Goal: Information Seeking & Learning: Learn about a topic

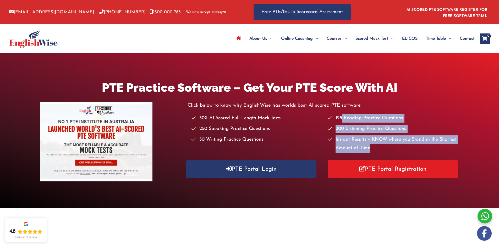
drag, startPoint x: 353, startPoint y: 119, endPoint x: 430, endPoint y: 148, distance: 82.1
click at [430, 148] on ul "30X AI Scored Full Length Mock Tests 250 Speaking Practice Questions 50 Writing…" at bounding box center [325, 133] width 268 height 39
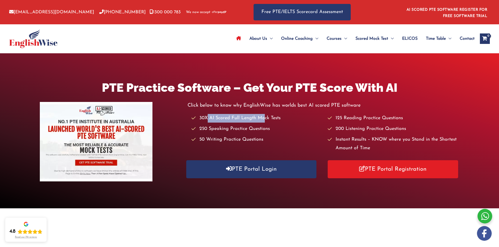
drag, startPoint x: 211, startPoint y: 119, endPoint x: 263, endPoint y: 119, distance: 52.4
click at [263, 119] on li "30X AI Scored Full Length Mock Tests" at bounding box center [256, 118] width 131 height 9
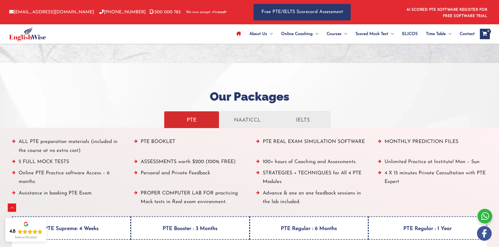
scroll to position [550, 0]
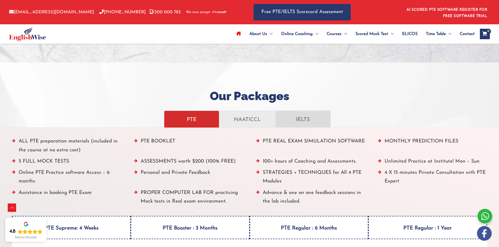
click at [307, 126] on link "IELTS" at bounding box center [302, 119] width 55 height 17
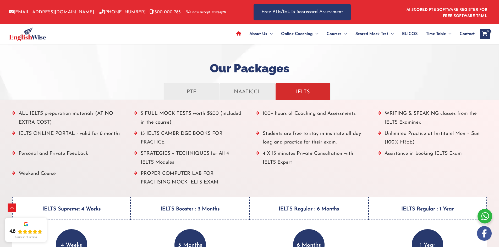
scroll to position [602, 0]
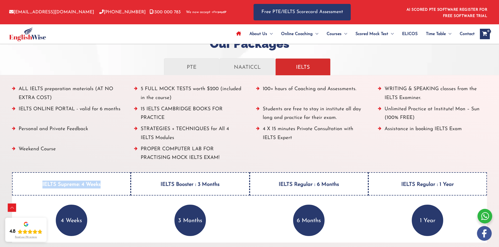
drag, startPoint x: 41, startPoint y: 184, endPoint x: 111, endPoint y: 137, distance: 84.0
click at [101, 179] on h4 "IELTS Supreme: 4 Weeks" at bounding box center [71, 184] width 119 height 23
click at [106, 88] on li "ALL IELTS preparation materials (AT NO EXTRA COST)" at bounding box center [66, 95] width 109 height 20
drag, startPoint x: 21, startPoint y: 89, endPoint x: 113, endPoint y: 132, distance: 101.3
click at [113, 132] on ul "ALL IELTS preparation materials (AT NO EXTRA COST) 5 FULL MOCK TESTS worth $200…" at bounding box center [249, 125] width 475 height 80
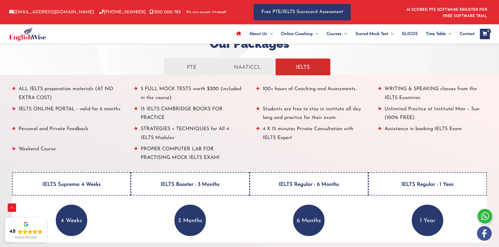
click at [121, 140] on ul "ALL IELTS preparation materials (AT NO EXTRA COST) 5 FULL MOCK TESTS worth $200…" at bounding box center [249, 125] width 475 height 80
drag, startPoint x: 26, startPoint y: 127, endPoint x: 82, endPoint y: 128, distance: 55.8
click at [82, 128] on li "Personal and Private Feedback" at bounding box center [66, 135] width 109 height 20
click at [94, 141] on li "Personal and Private Feedback" at bounding box center [66, 135] width 109 height 20
drag, startPoint x: 32, startPoint y: 150, endPoint x: 71, endPoint y: 150, distance: 38.2
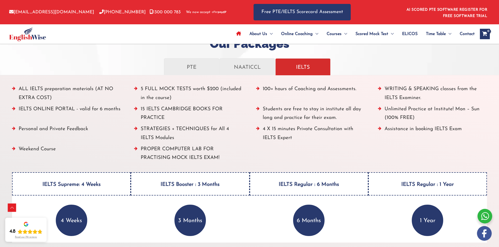
click at [71, 150] on li "Weekend Course" at bounding box center [66, 155] width 109 height 20
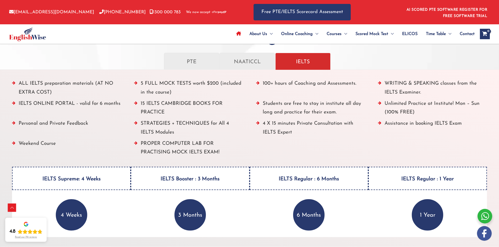
scroll to position [655, 0]
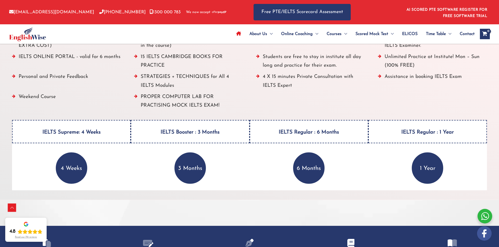
click at [74, 139] on h4 "IELTS Supreme: 4 Weeks" at bounding box center [71, 131] width 119 height 23
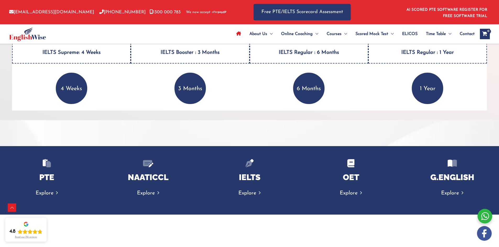
scroll to position [681, 0]
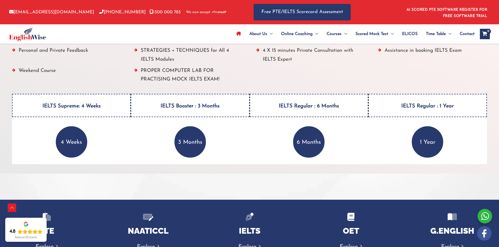
click at [71, 134] on p "4 Weeks" at bounding box center [71, 141] width 31 height 31
click at [75, 98] on h4 "IELTS Supreme: 4 Weeks" at bounding box center [71, 105] width 119 height 23
click at [75, 103] on h4 "IELTS Supreme: 4 Weeks" at bounding box center [71, 105] width 119 height 23
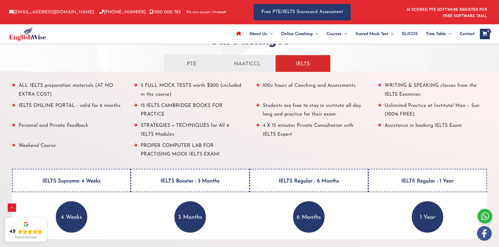
scroll to position [655, 0]
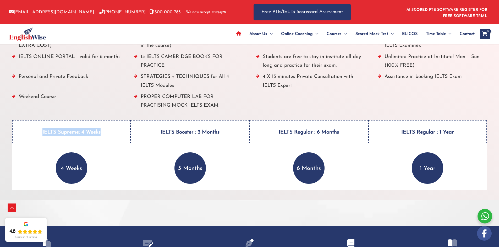
drag, startPoint x: 42, startPoint y: 130, endPoint x: 106, endPoint y: 132, distance: 63.9
click at [106, 132] on h4 "IELTS Supreme: 4 Weeks" at bounding box center [71, 131] width 119 height 23
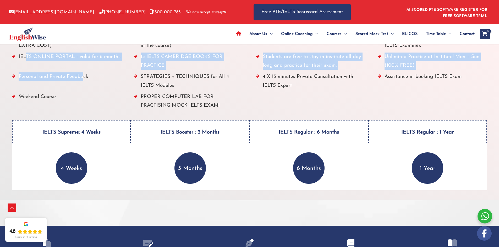
drag, startPoint x: 23, startPoint y: 73, endPoint x: 80, endPoint y: 73, distance: 57.6
click at [80, 73] on ul "ALL IELTS preparation materials (AT NO EXTRA COST) 5 FULL MOCK TESTS worth $200…" at bounding box center [249, 72] width 475 height 80
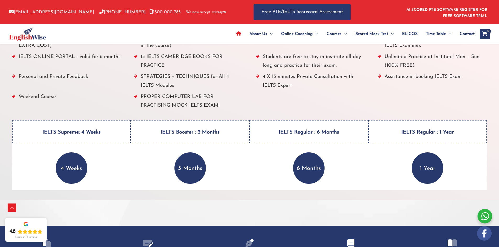
click at [91, 95] on li "Weekend Course" at bounding box center [66, 103] width 109 height 20
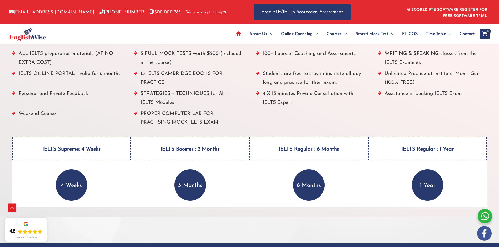
scroll to position [628, 0]
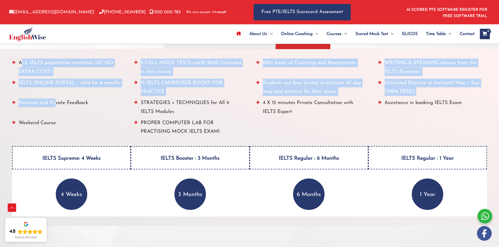
drag, startPoint x: 20, startPoint y: 62, endPoint x: 54, endPoint y: 113, distance: 61.7
click at [54, 113] on ul "ALL IELTS preparation materials (AT NO EXTRA COST) 5 FULL MOCK TESTS worth $200…" at bounding box center [249, 99] width 475 height 80
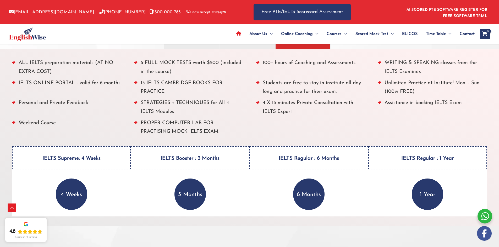
click at [76, 124] on li "Weekend Course" at bounding box center [66, 129] width 109 height 20
drag, startPoint x: 39, startPoint y: 63, endPoint x: 21, endPoint y: 65, distance: 18.4
click at [39, 63] on li "ALL IELTS preparation materials (AT NO EXTRA COST)" at bounding box center [66, 69] width 109 height 20
drag, startPoint x: 19, startPoint y: 64, endPoint x: 60, endPoint y: 130, distance: 76.9
click at [60, 130] on ul "ALL IELTS preparation materials (AT NO EXTRA COST) 5 FULL MOCK TESTS worth $200…" at bounding box center [249, 99] width 475 height 80
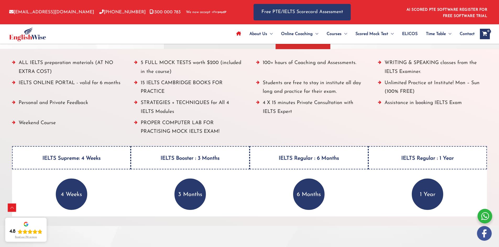
click at [71, 130] on li "Weekend Course" at bounding box center [66, 129] width 109 height 20
click at [28, 64] on li "ALL IELTS preparation materials (AT NO EXTRA COST)" at bounding box center [66, 69] width 109 height 20
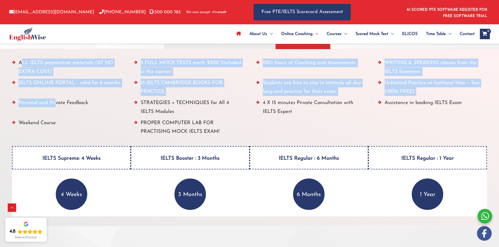
drag, startPoint x: 46, startPoint y: 66, endPoint x: 55, endPoint y: 113, distance: 48.1
click at [55, 113] on ul "ALL IELTS preparation materials (AT NO EXTRA COST) 5 FULL MOCK TESTS worth $200…" at bounding box center [249, 99] width 475 height 80
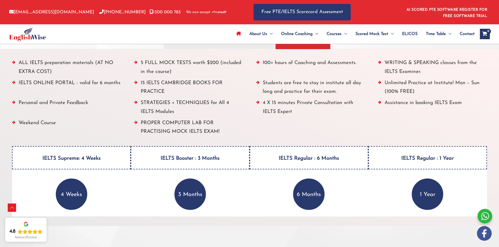
click at [71, 122] on li "Weekend Course" at bounding box center [66, 129] width 109 height 20
drag, startPoint x: 55, startPoint y: 121, endPoint x: 20, endPoint y: 65, distance: 65.5
click at [20, 65] on ul "ALL IELTS preparation materials (AT NO EXTRA COST) 5 FULL MOCK TESTS worth $200…" at bounding box center [249, 99] width 475 height 80
click at [44, 84] on li "IELTS ONLINE PORTAL - valid for 6 months" at bounding box center [66, 89] width 109 height 20
drag, startPoint x: 39, startPoint y: 159, endPoint x: 103, endPoint y: 159, distance: 63.9
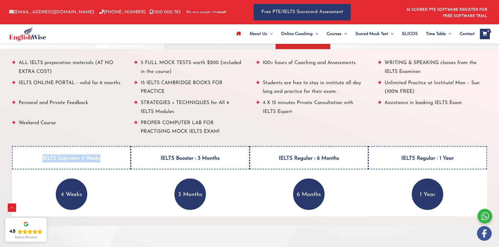
click at [103, 159] on h4 "IELTS Supreme: 4 Weeks" at bounding box center [71, 157] width 119 height 23
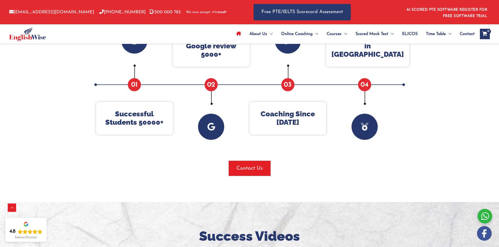
scroll to position [183, 0]
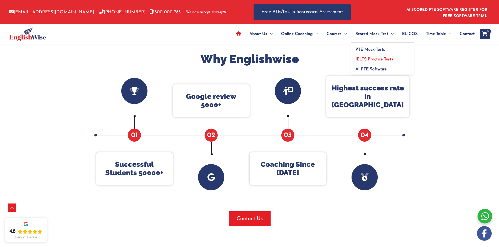
click at [371, 59] on span "IELTS Practice Tests" at bounding box center [374, 59] width 38 height 4
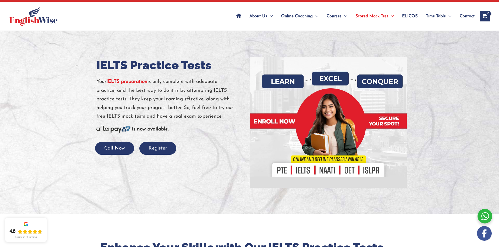
drag, startPoint x: 100, startPoint y: 80, endPoint x: 232, endPoint y: 119, distance: 137.7
click at [232, 119] on p "Your IELTS preparation is only complete with adequate practice, and the best wa…" at bounding box center [170, 99] width 149 height 43
click at [235, 94] on p "Your IELTS preparation is only complete with adequate practice, and the best wa…" at bounding box center [170, 99] width 149 height 43
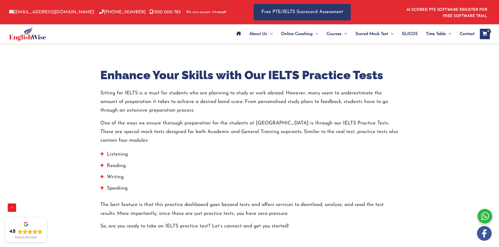
scroll to position [258, 0]
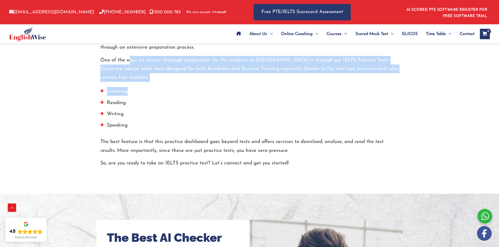
drag, startPoint x: 132, startPoint y: 60, endPoint x: 173, endPoint y: 96, distance: 54.4
click at [173, 96] on div "Enhance Your Skills with Our IELTS Practice Tests Sitting for IELTS is a must f…" at bounding box center [249, 86] width 299 height 163
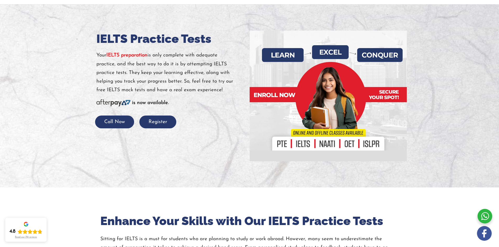
scroll to position [0, 0]
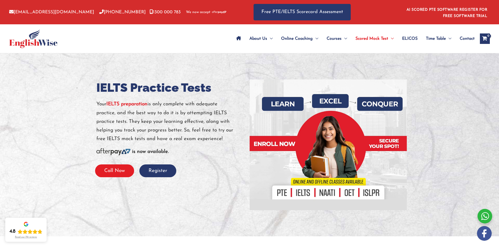
click at [130, 167] on button "Call Now" at bounding box center [114, 171] width 39 height 13
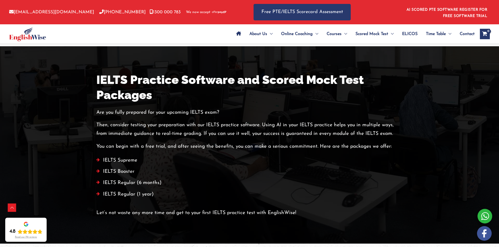
scroll to position [916, 0]
